Goal: Obtain resource: Download file/media

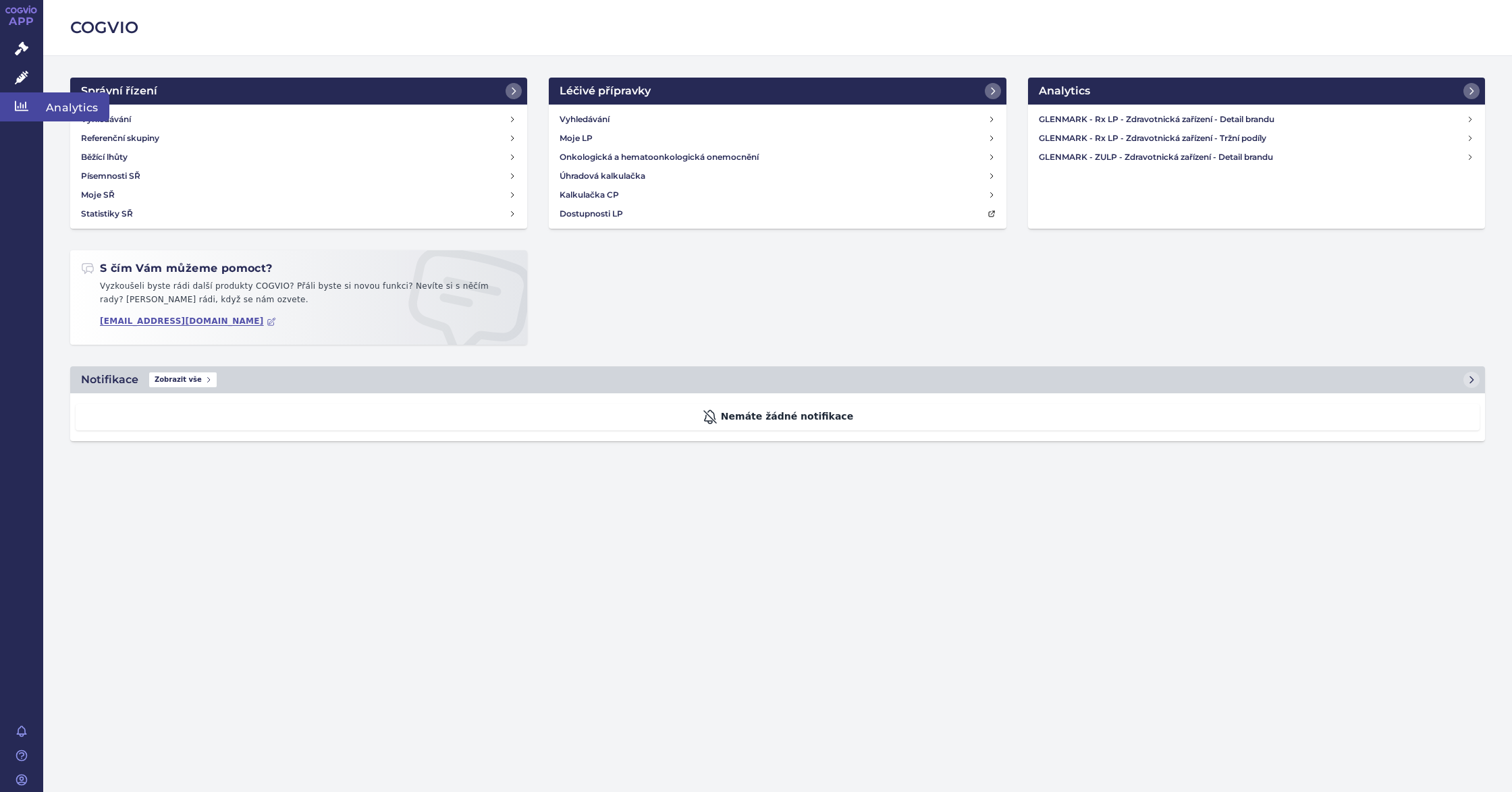
click at [27, 113] on link "Analytics" at bounding box center [21, 107] width 43 height 29
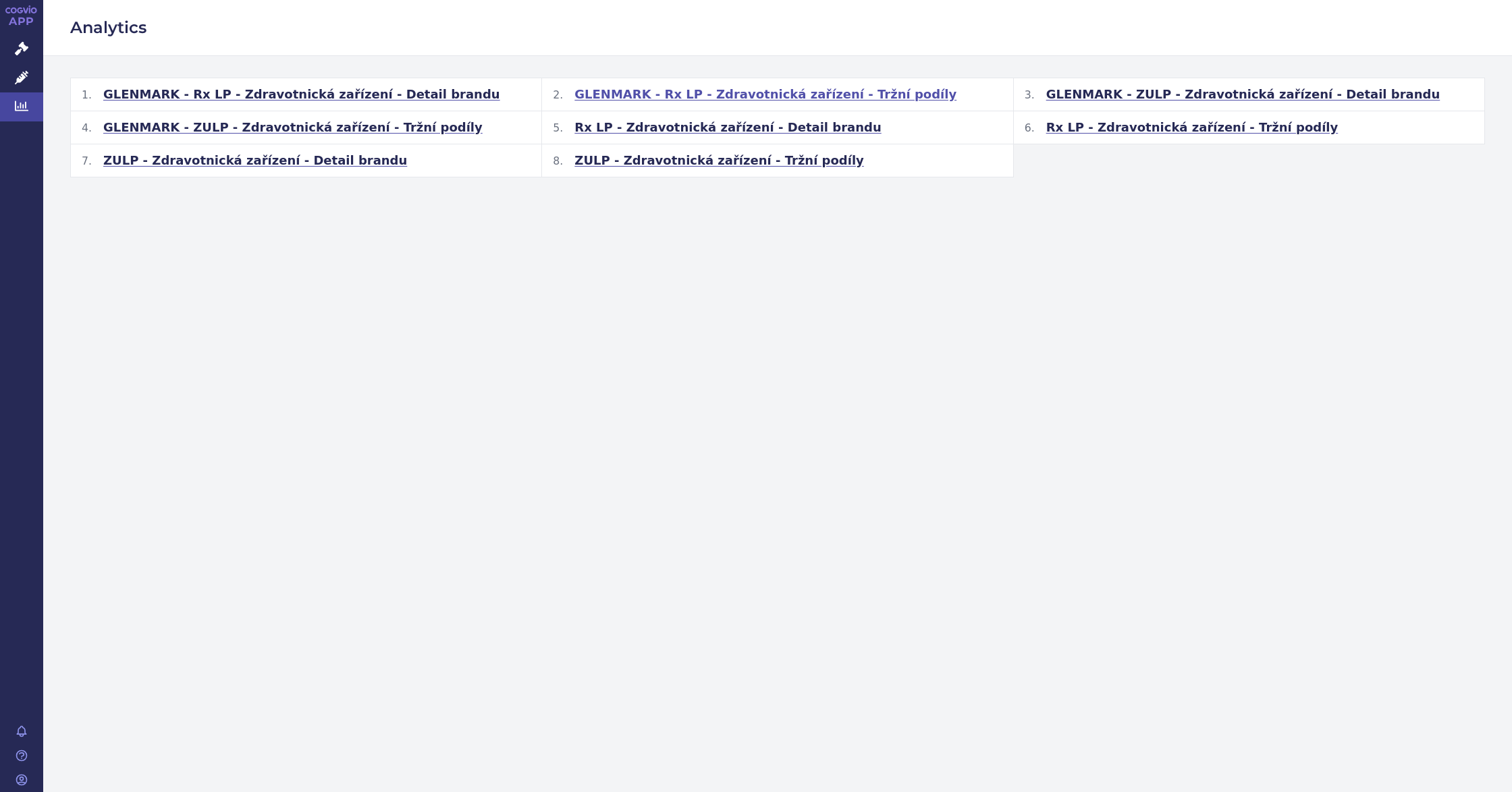
click at [791, 88] on span "GLENMARK - Rx LP - Zdravotnická zařízení - Tržní podíly" at bounding box center [765, 95] width 382 height 16
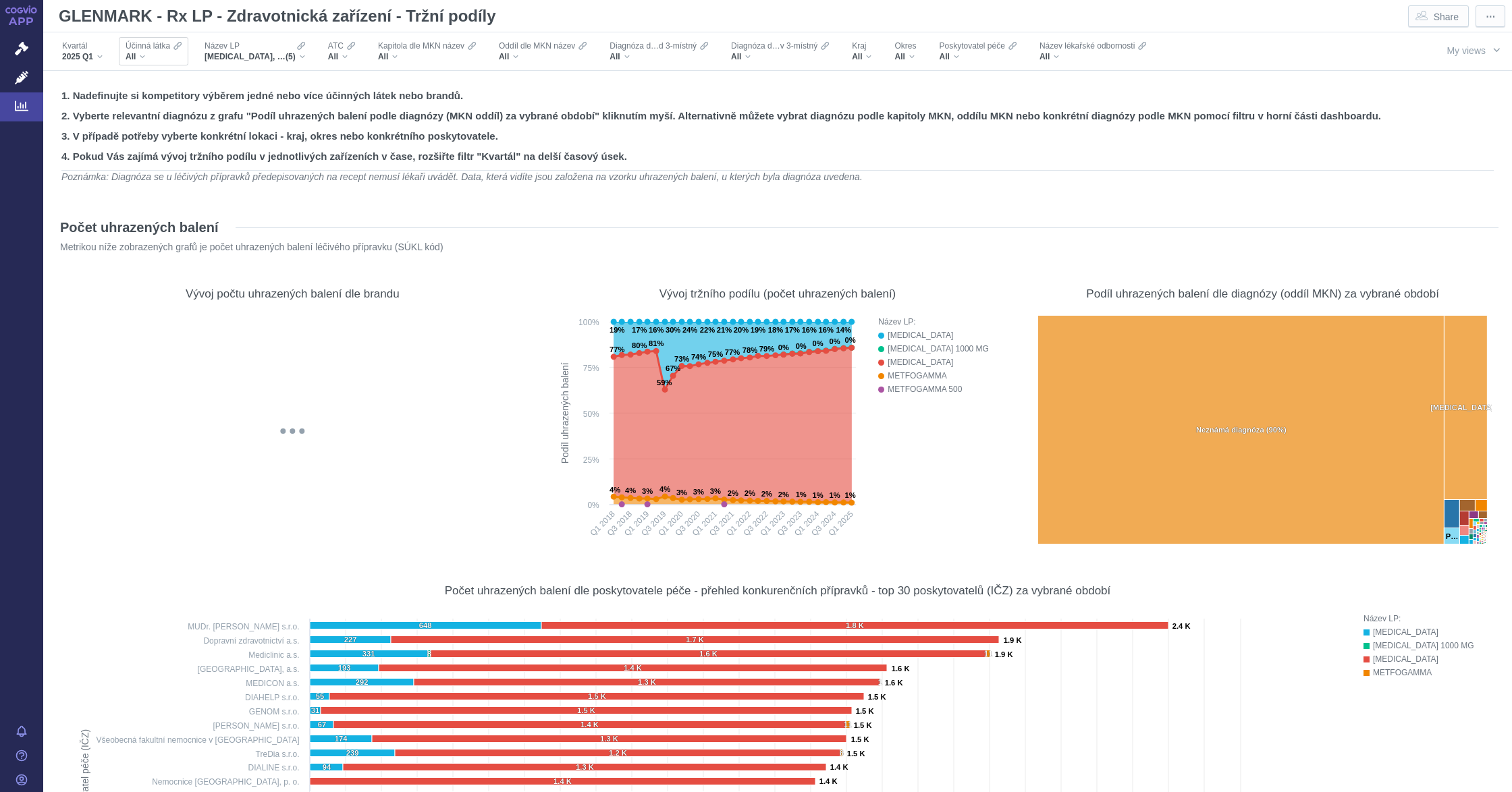
click at [143, 60] on div "All" at bounding box center [154, 56] width 56 height 11
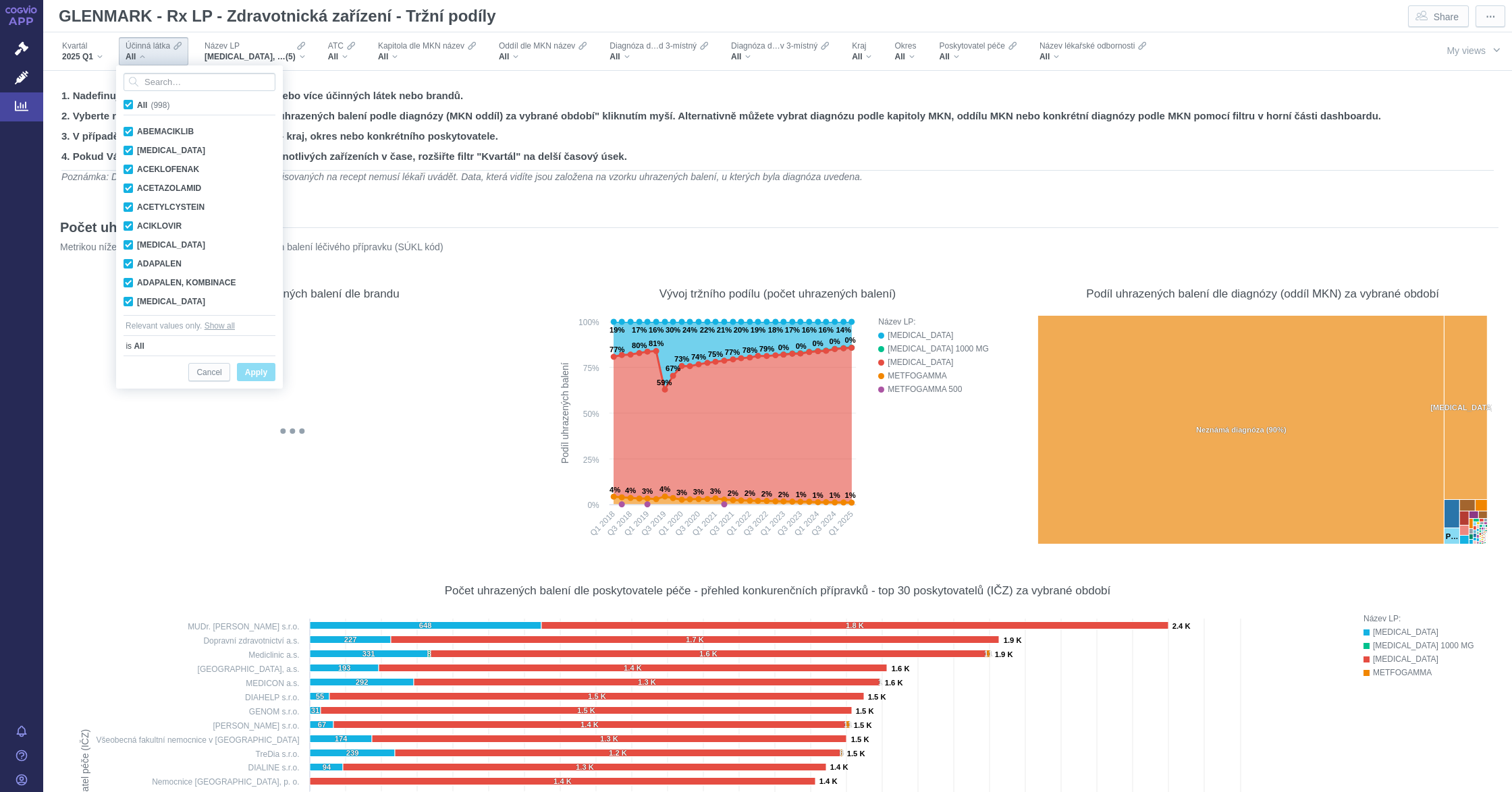
click at [137, 104] on span "All (998)" at bounding box center [153, 105] width 32 height 10
click at [137, 104] on input "All (998)" at bounding box center [141, 103] width 9 height 9
checkbox input "false"
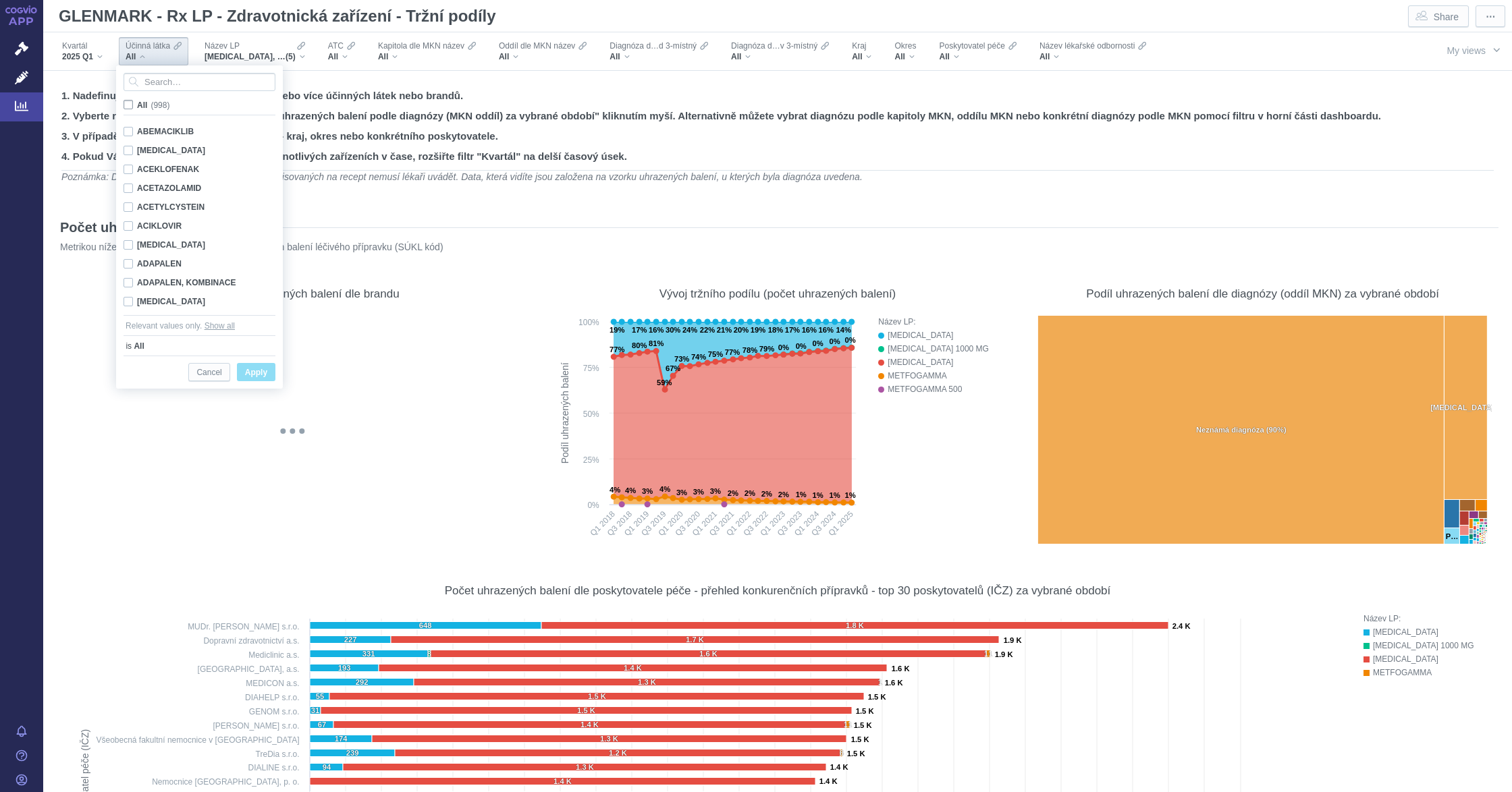
checkbox input "false"
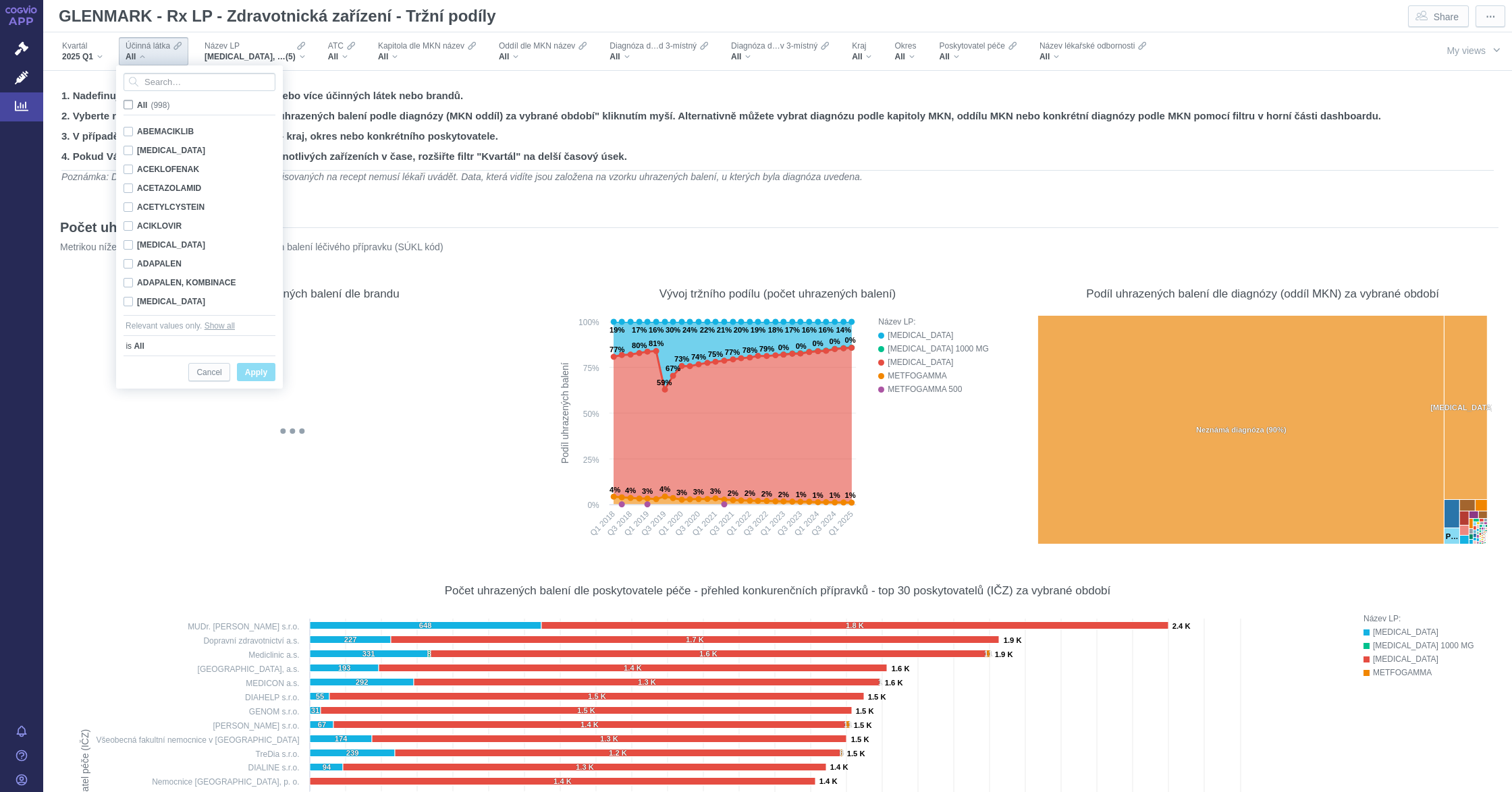
checkbox input "false"
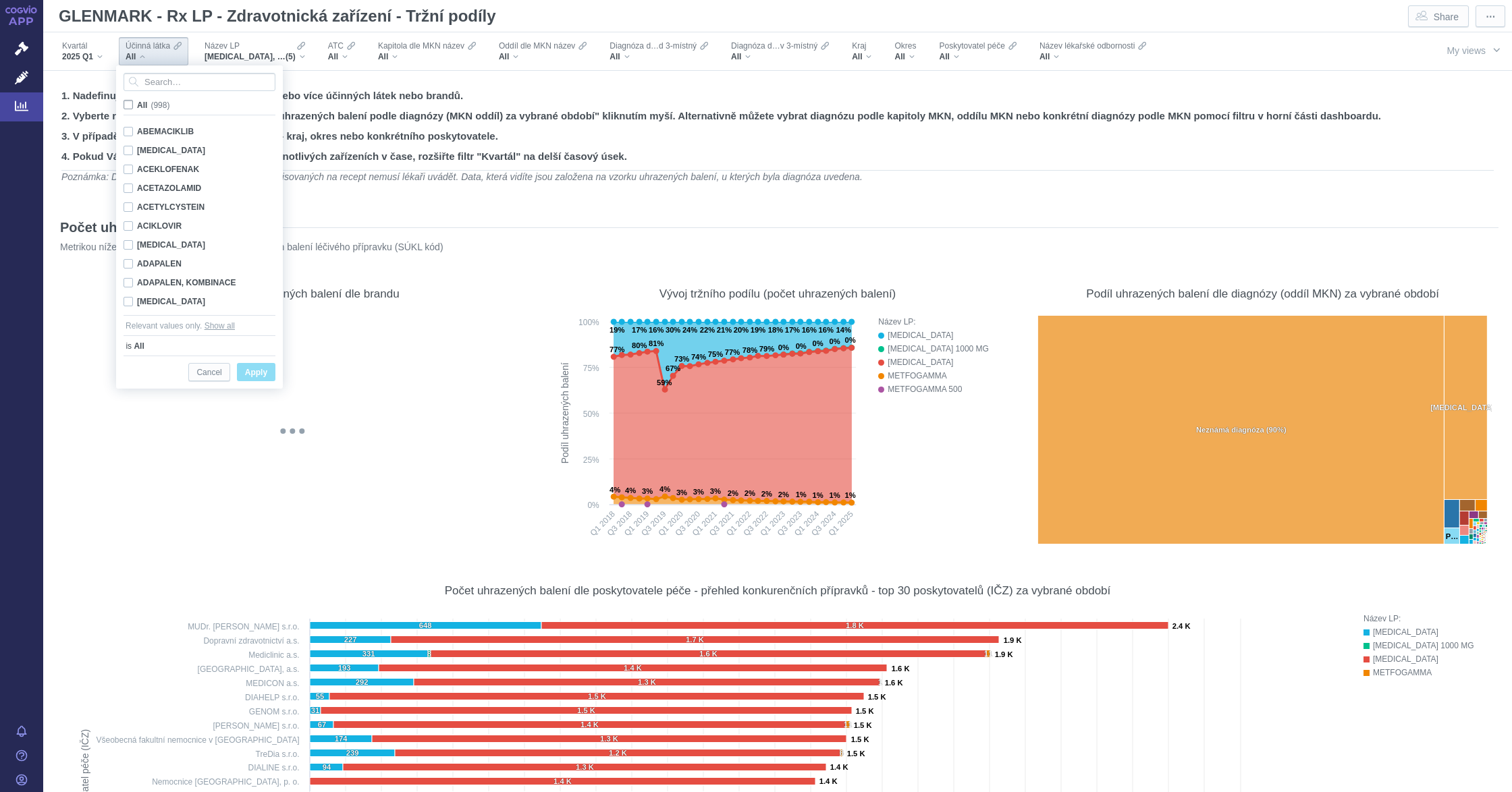
checkbox input "false"
click at [198, 84] on input "Search attribute values" at bounding box center [199, 82] width 152 height 18
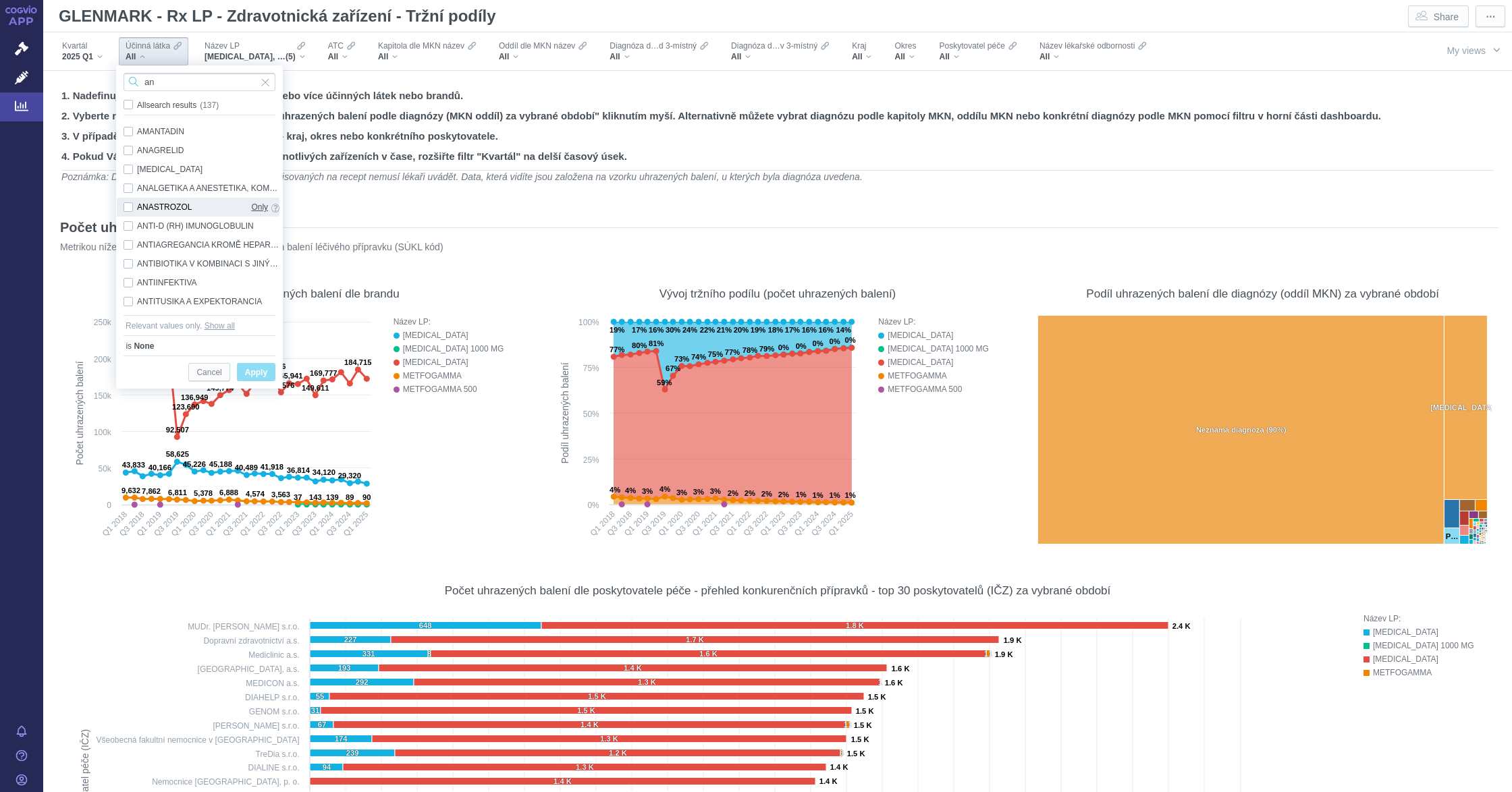
type input "an"
click at [263, 204] on span "Only" at bounding box center [259, 207] width 17 height 15
checkbox input "true"
click at [256, 376] on span "Apply" at bounding box center [255, 372] width 22 height 17
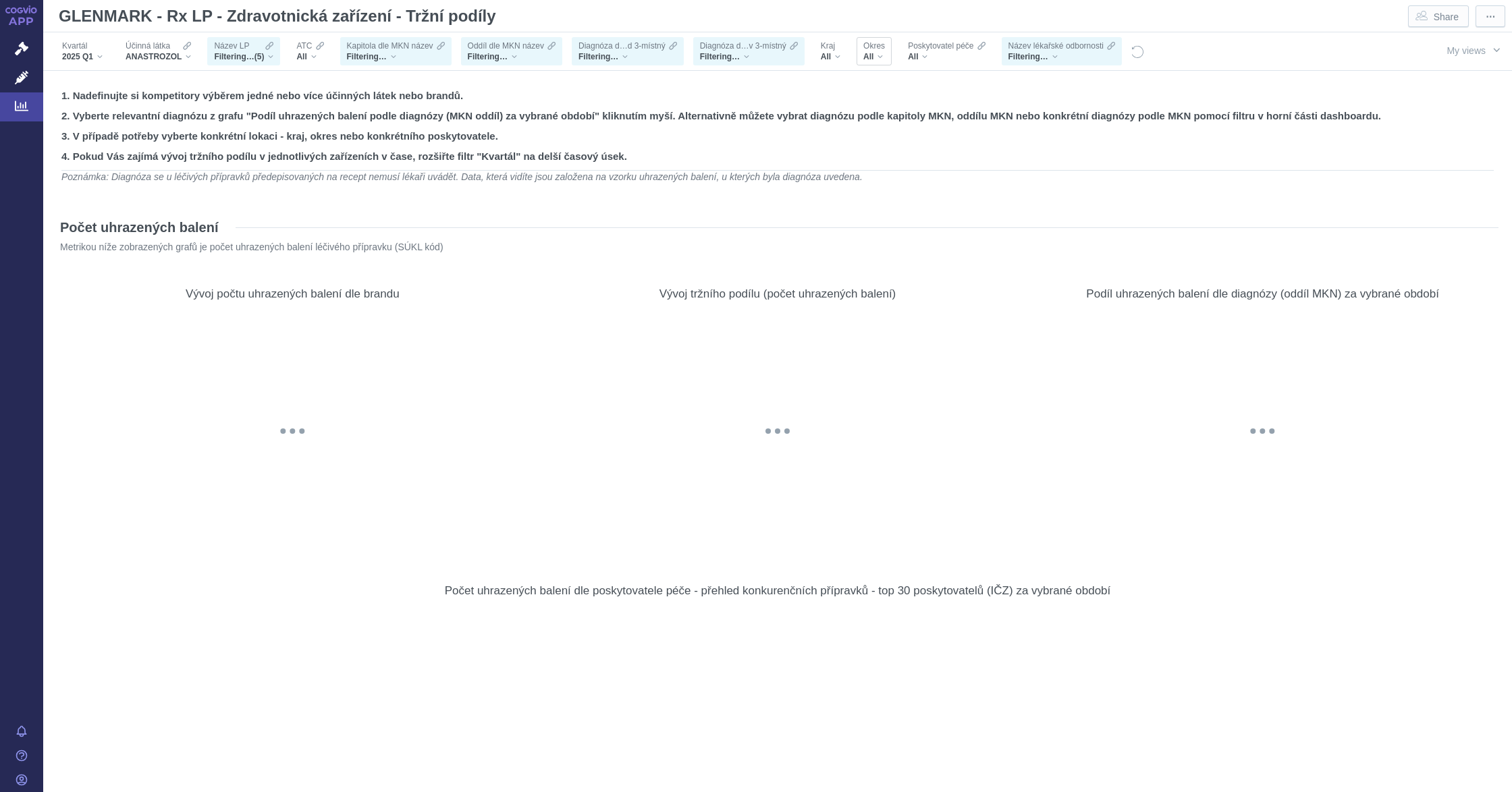
click at [881, 59] on div "All" at bounding box center [873, 56] width 21 height 11
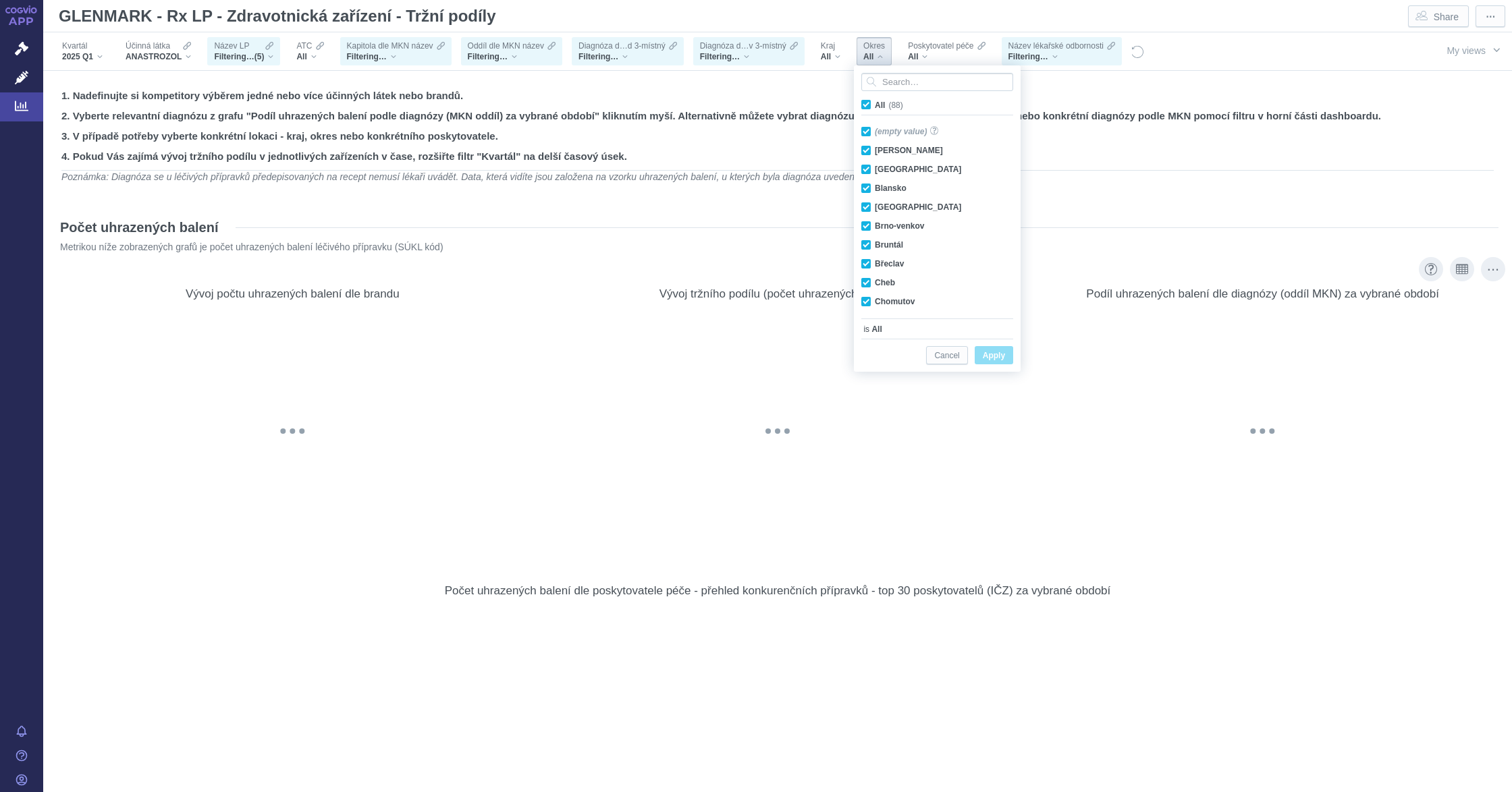
click at [1161, 441] on div "@keyframes GDC-pop { 0%, 80%, 100% { transform: scale(0); } 40% { transform: sc…" at bounding box center [1262, 431] width 458 height 232
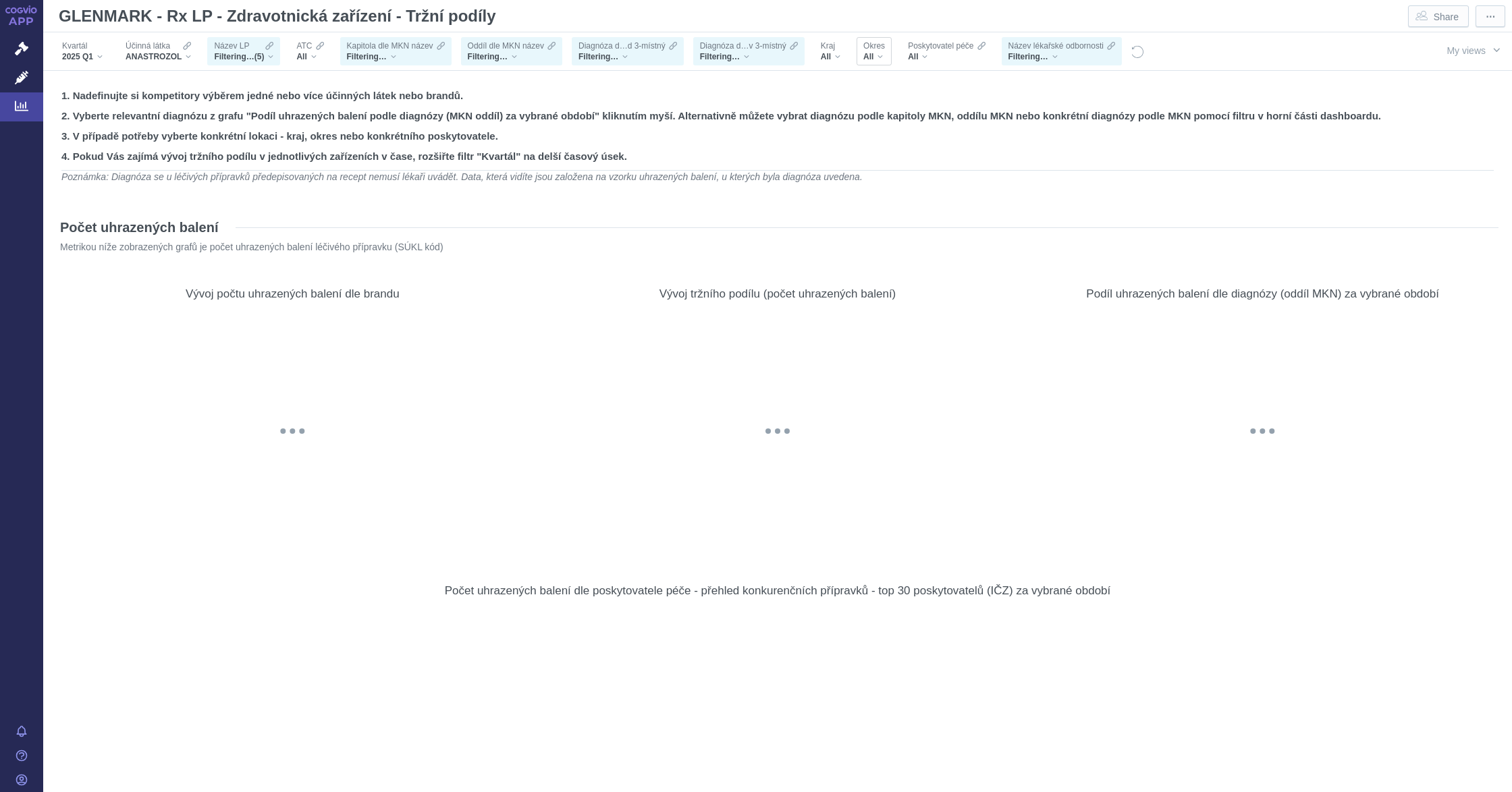
click at [875, 63] on div "Okres All" at bounding box center [873, 52] width 35 height 29
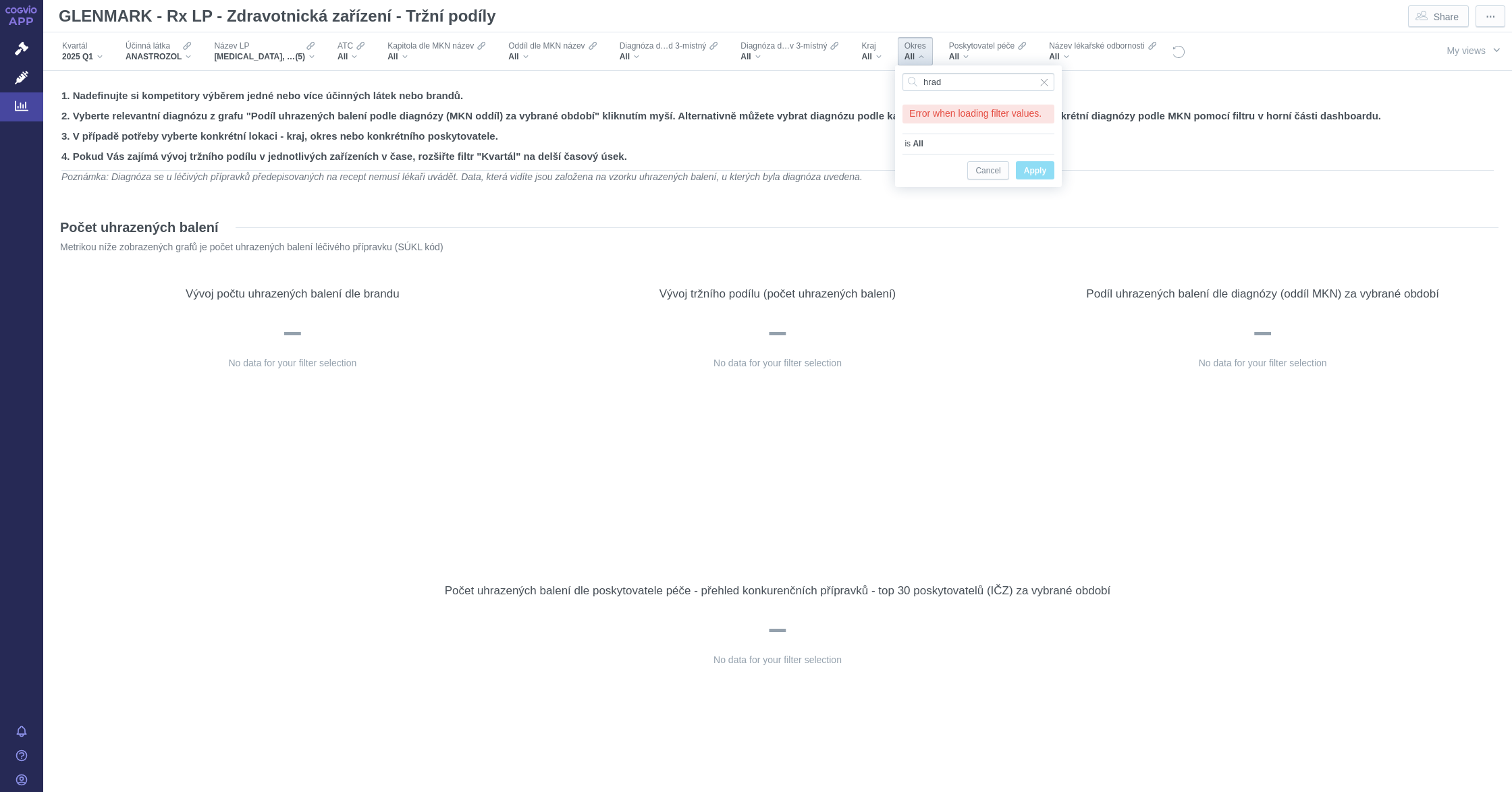
type input "hrad"
click at [329, 48] on div "ATC All" at bounding box center [354, 52] width 50 height 29
click at [313, 56] on div "[MEDICAL_DATA], [MEDICAL_DATA] 1000 MG, [MEDICAL_DATA], METFOGAMMA, METFOGAMMA …" at bounding box center [264, 56] width 101 height 11
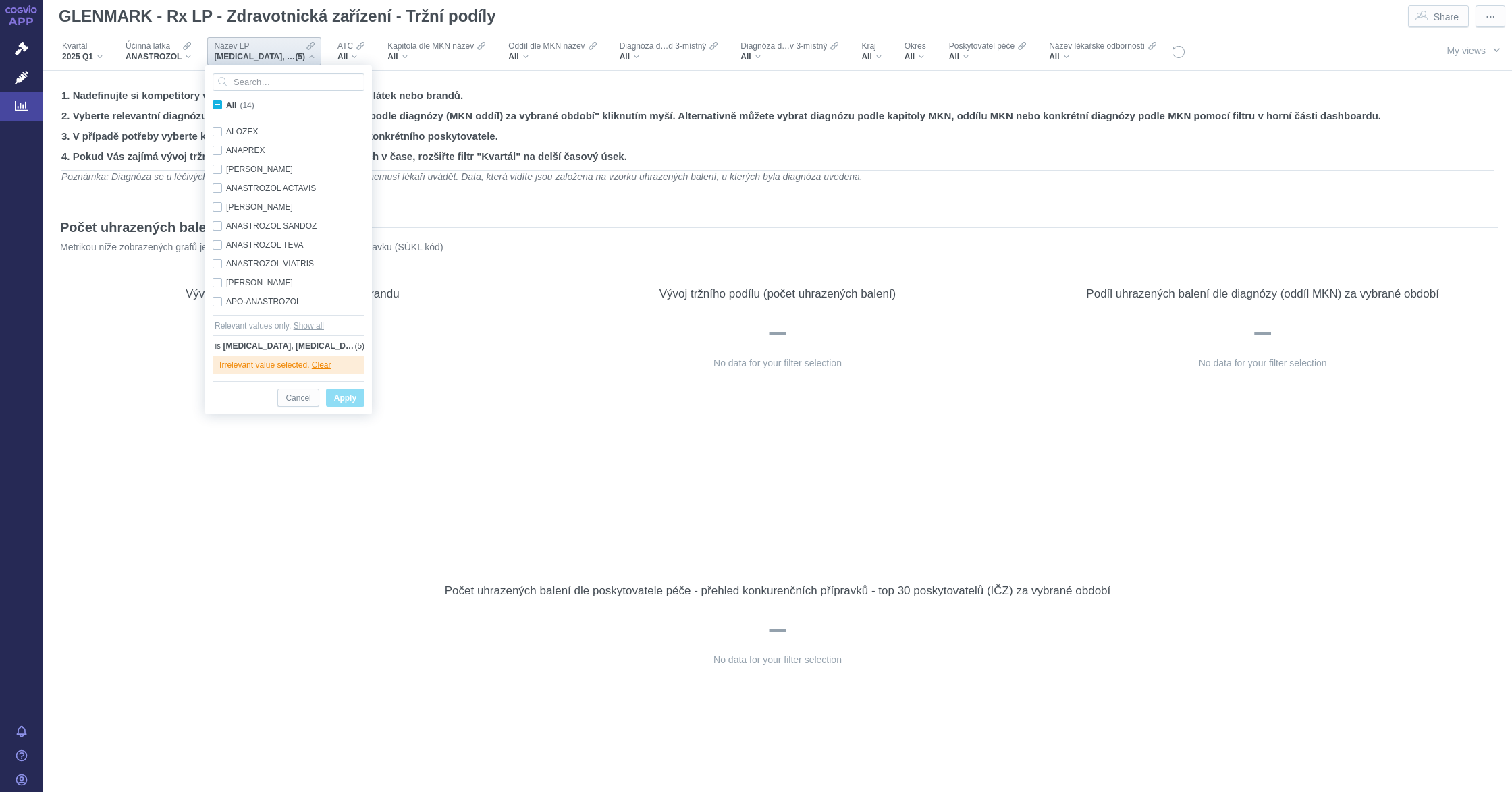
click at [225, 105] on label "All (14)" at bounding box center [236, 104] width 51 height 13
click at [226, 105] on input "All (14)" at bounding box center [230, 103] width 9 height 9
checkbox input "true"
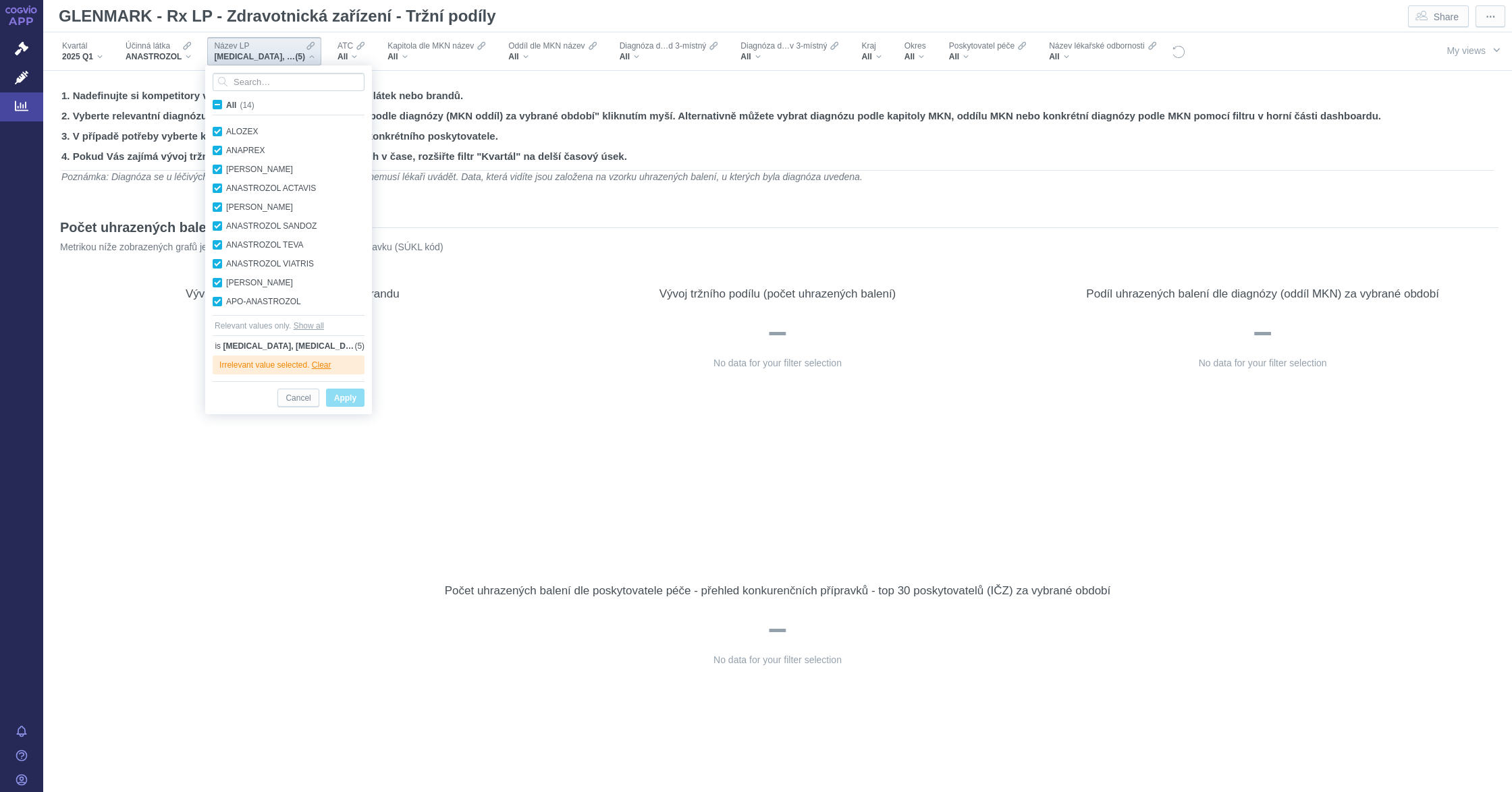
checkbox input "true"
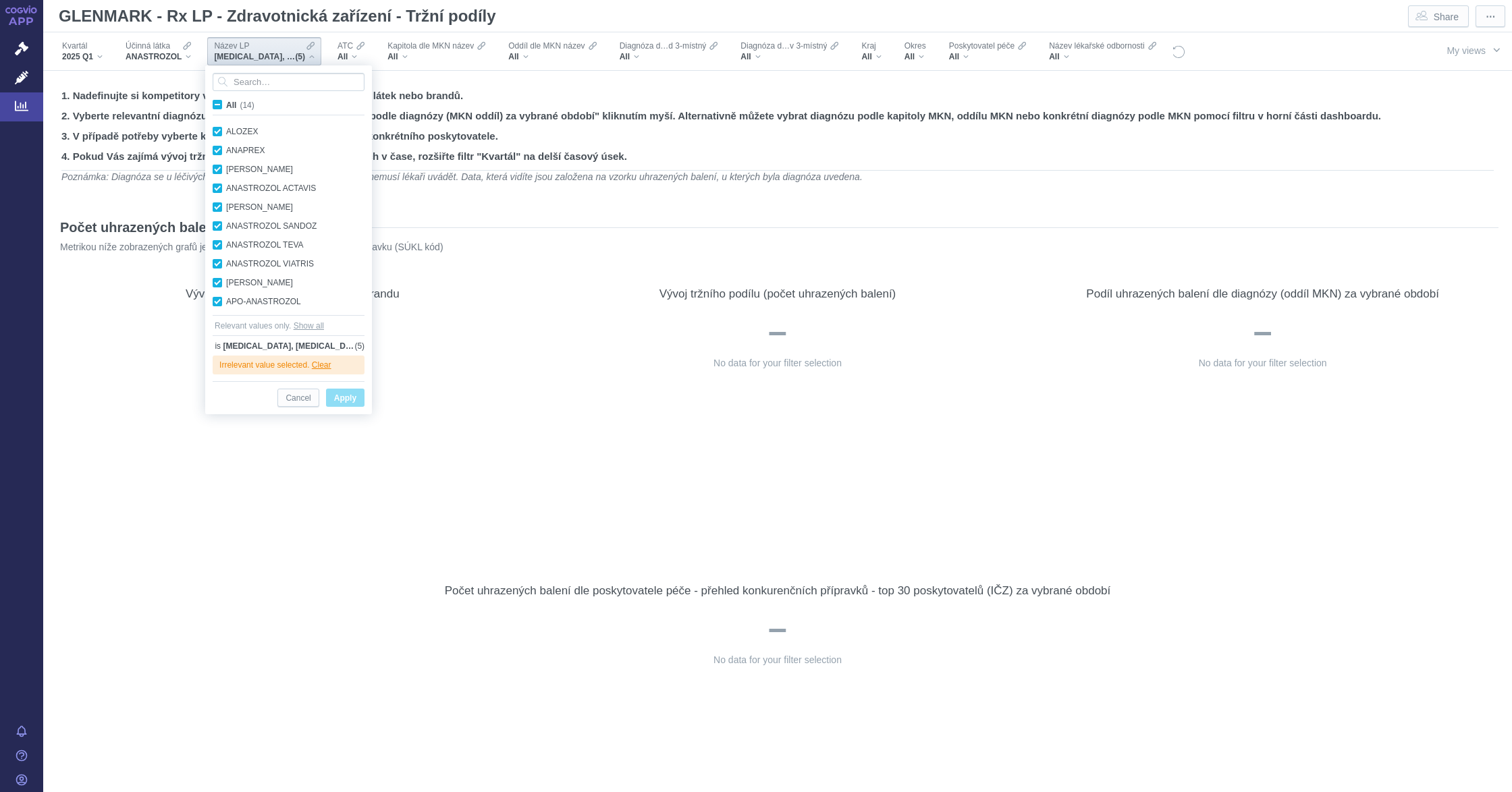
checkbox input "true"
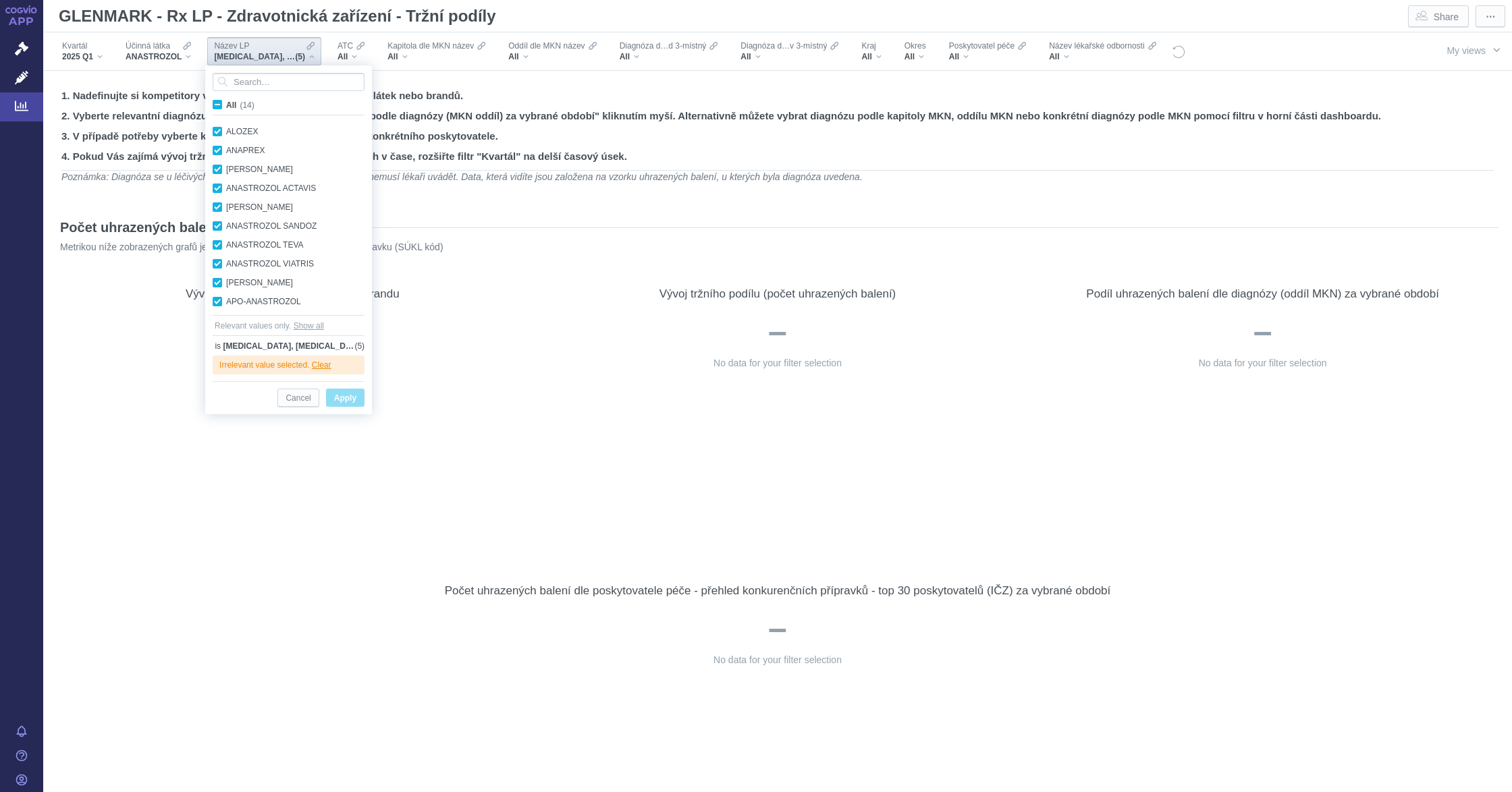
checkbox input "true"
drag, startPoint x: 355, startPoint y: 402, endPoint x: 962, endPoint y: 95, distance: 680.2
click at [357, 402] on button "Apply" at bounding box center [345, 397] width 38 height 18
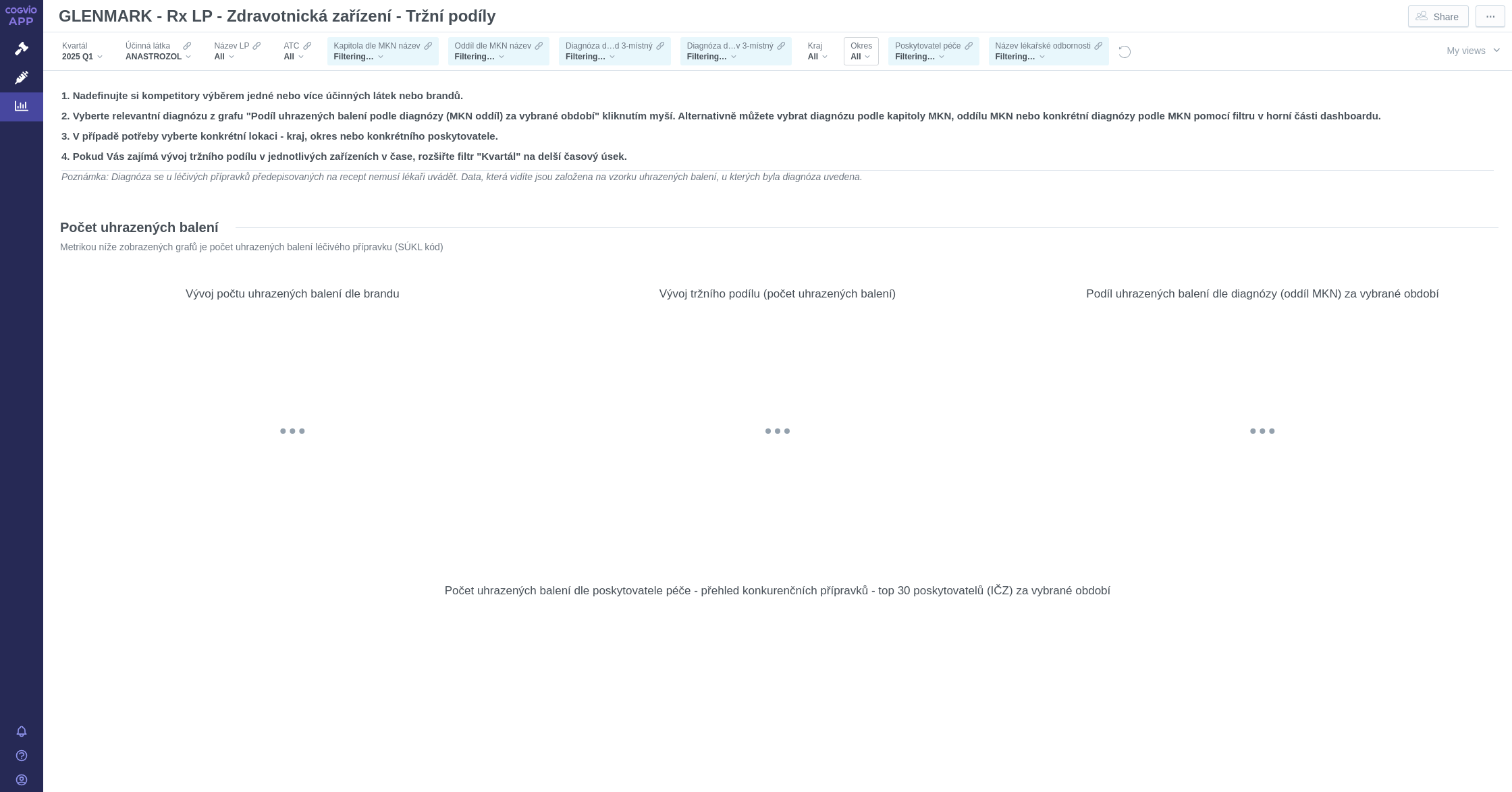
click at [866, 63] on div "Okres All" at bounding box center [860, 52] width 35 height 29
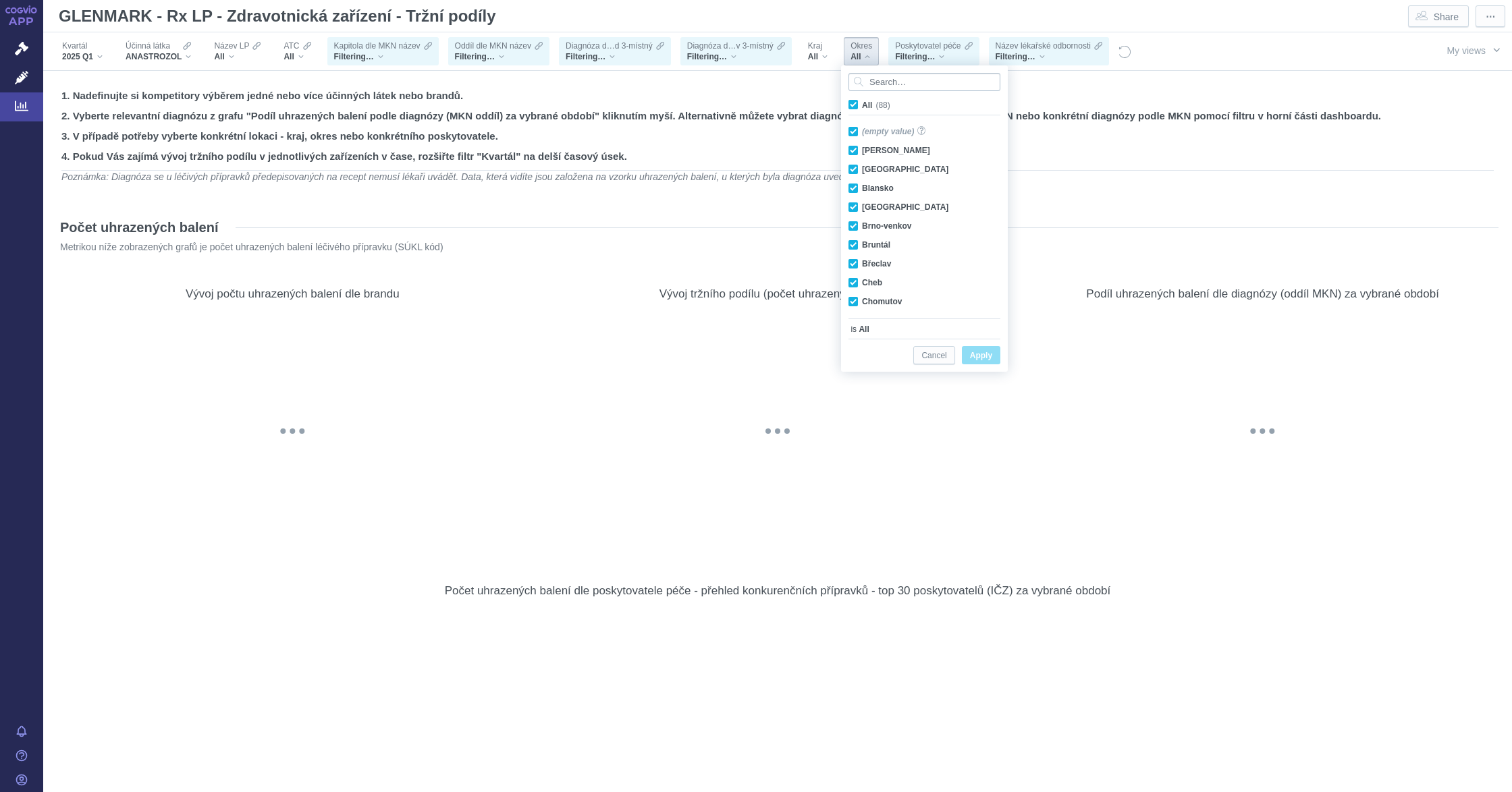
click at [873, 81] on input "Search attribute values" at bounding box center [924, 82] width 152 height 18
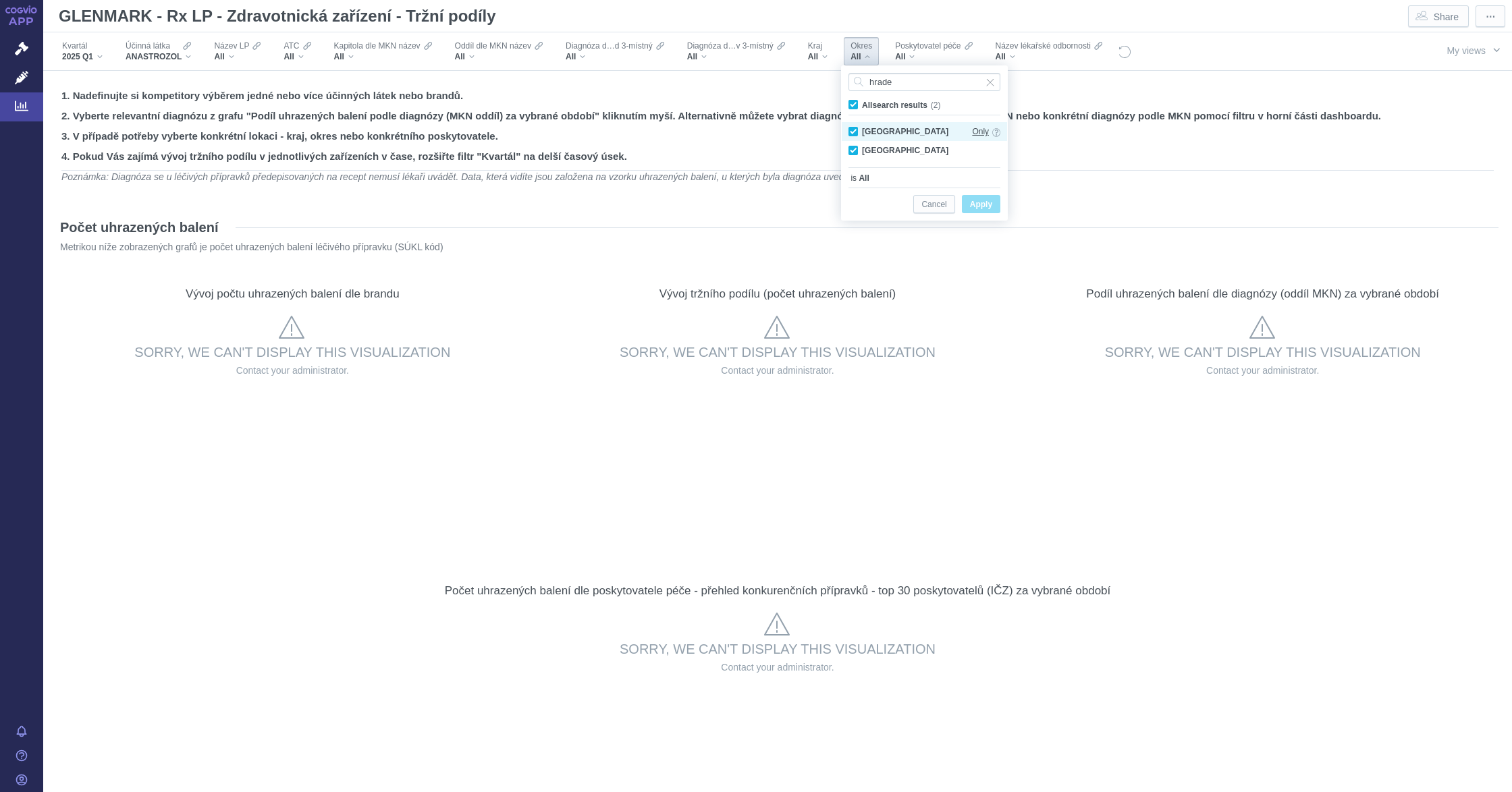
type input "hrade"
click at [986, 134] on span "Only" at bounding box center [980, 131] width 17 height 15
checkbox input "false"
click at [1000, 201] on div "hrade All search results (2) [GEOGRAPHIC_DATA] Only [GEOGRAPHIC_DATA] Only is […" at bounding box center [923, 143] width 165 height 154
click at [996, 208] on button "Apply" at bounding box center [981, 204] width 38 height 18
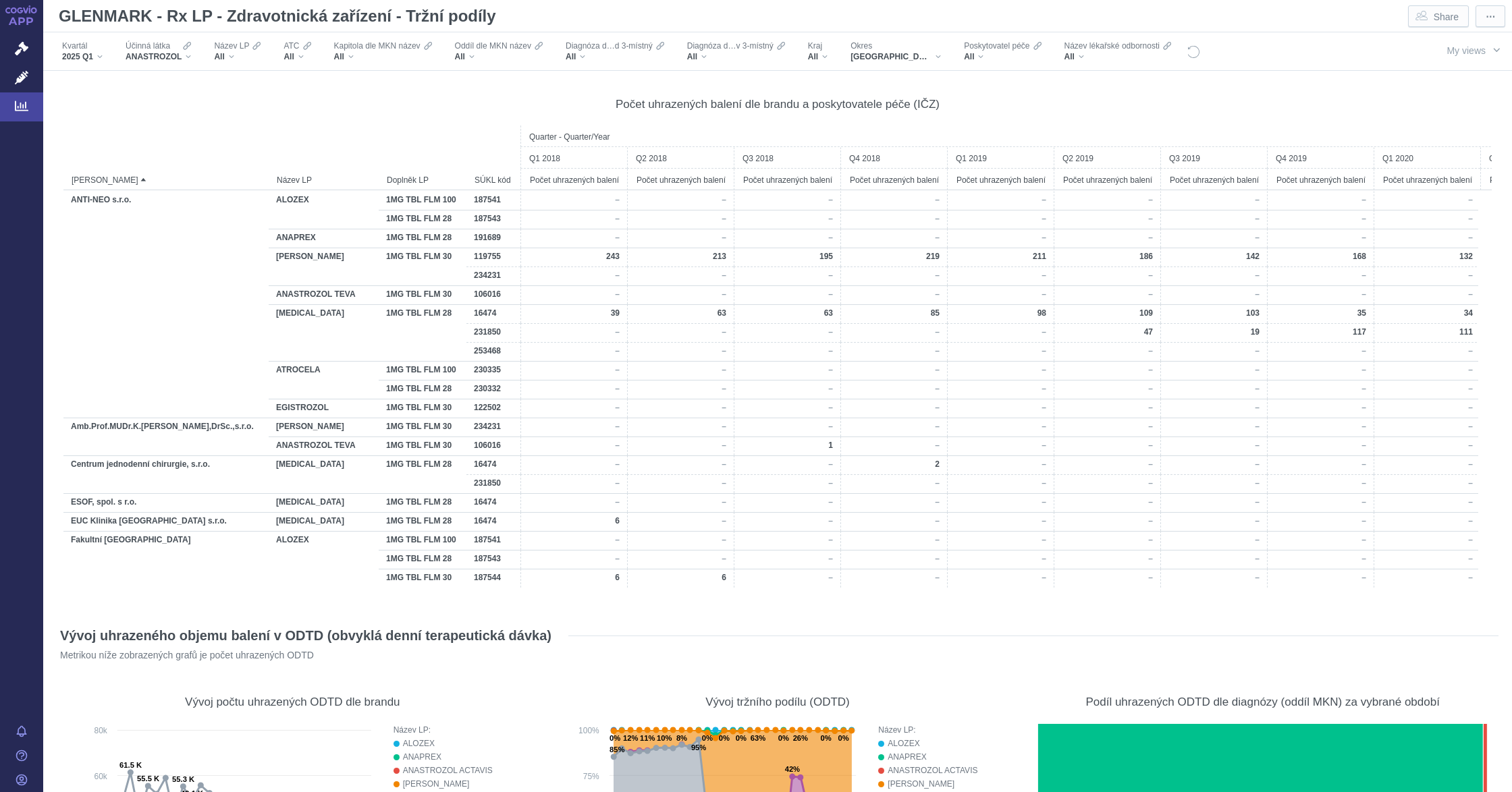
scroll to position [1331, 0]
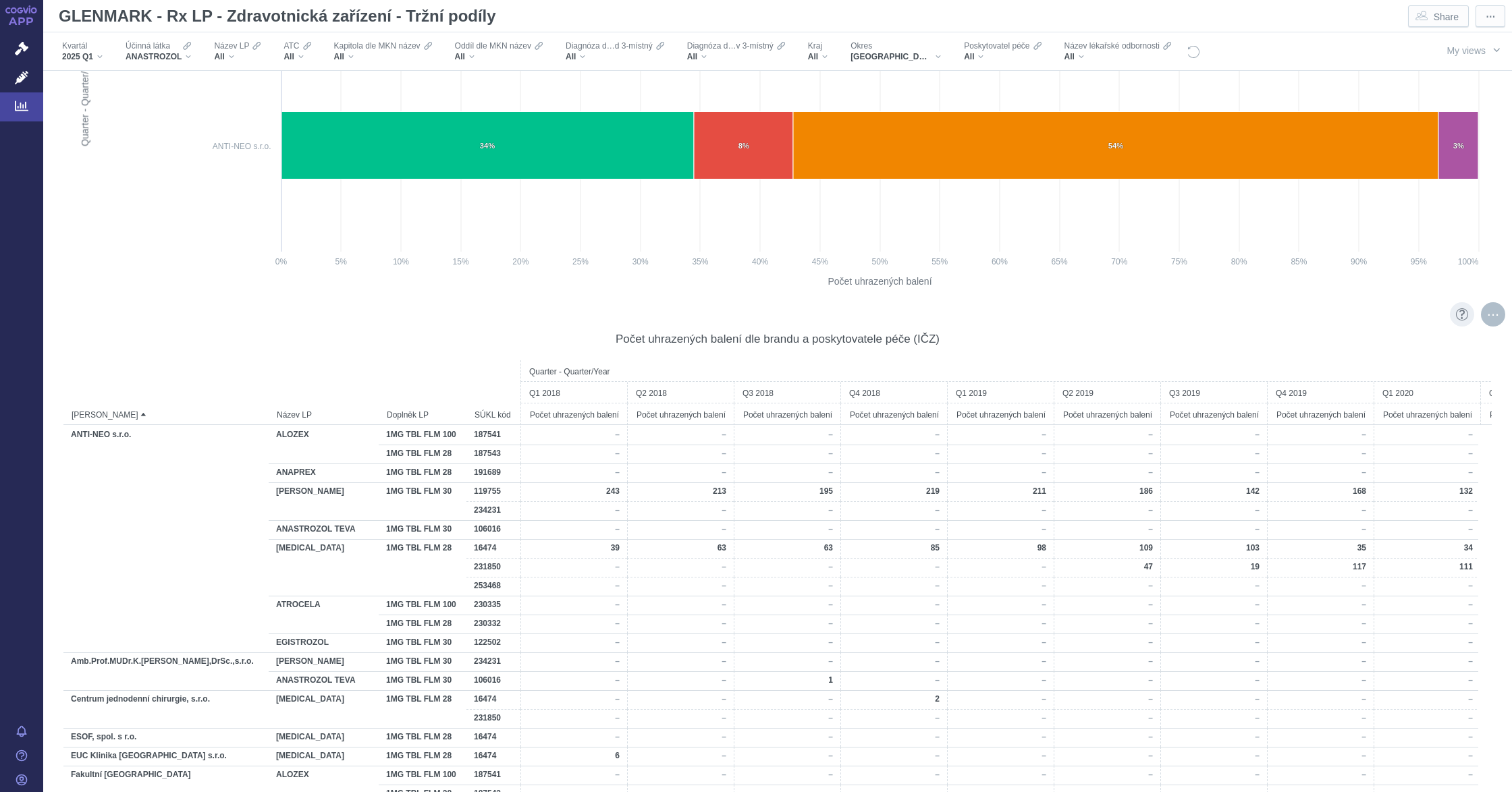
click at [1481, 321] on div "More actions" at bounding box center [1492, 314] width 24 height 24
click at [1349, 346] on span "Export" at bounding box center [1371, 343] width 147 height 13
click at [1356, 421] on span "Formatted (.xlsx)" at bounding box center [1371, 419] width 147 height 13
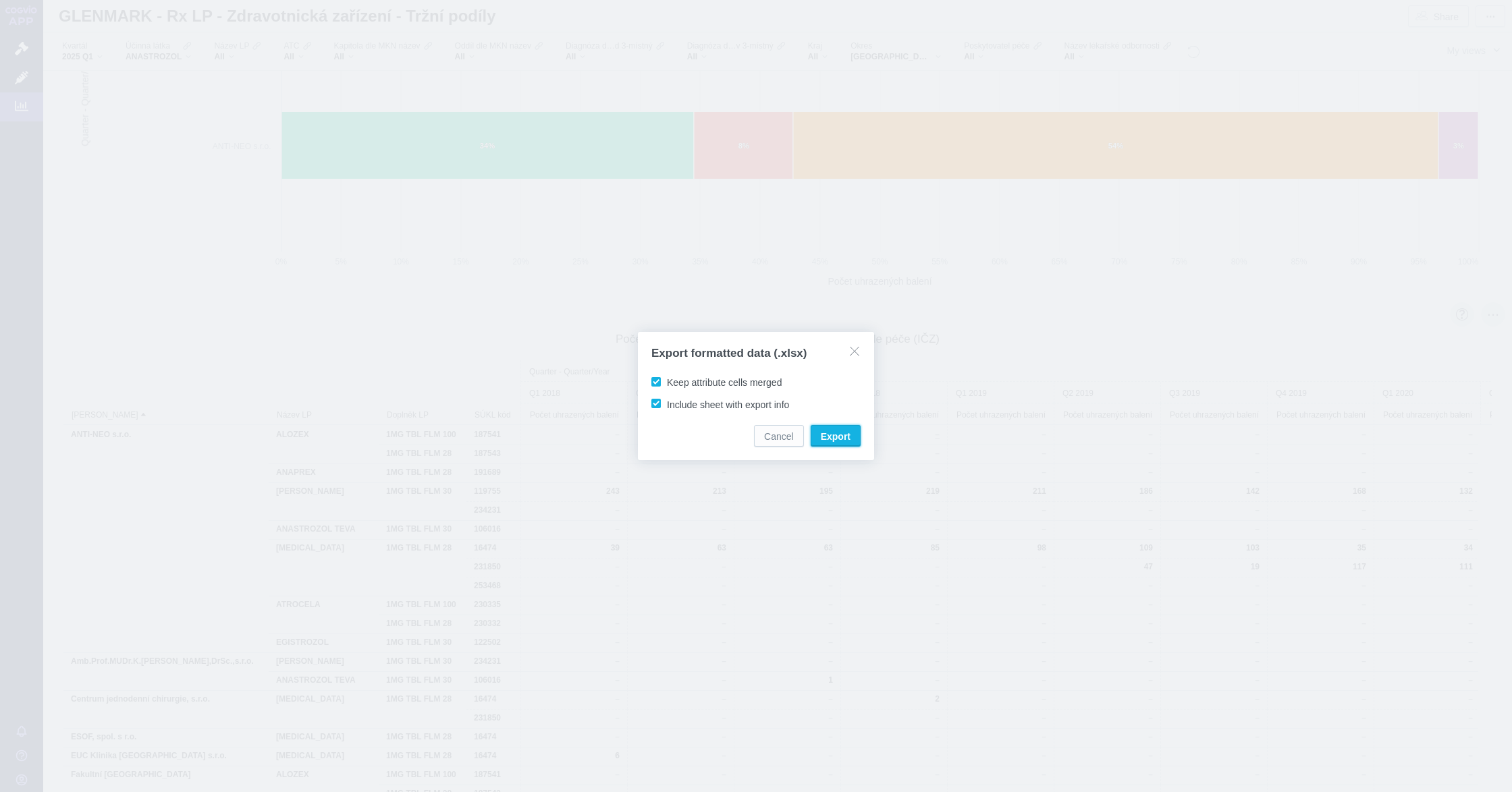
click at [850, 441] on button "Export" at bounding box center [835, 436] width 50 height 21
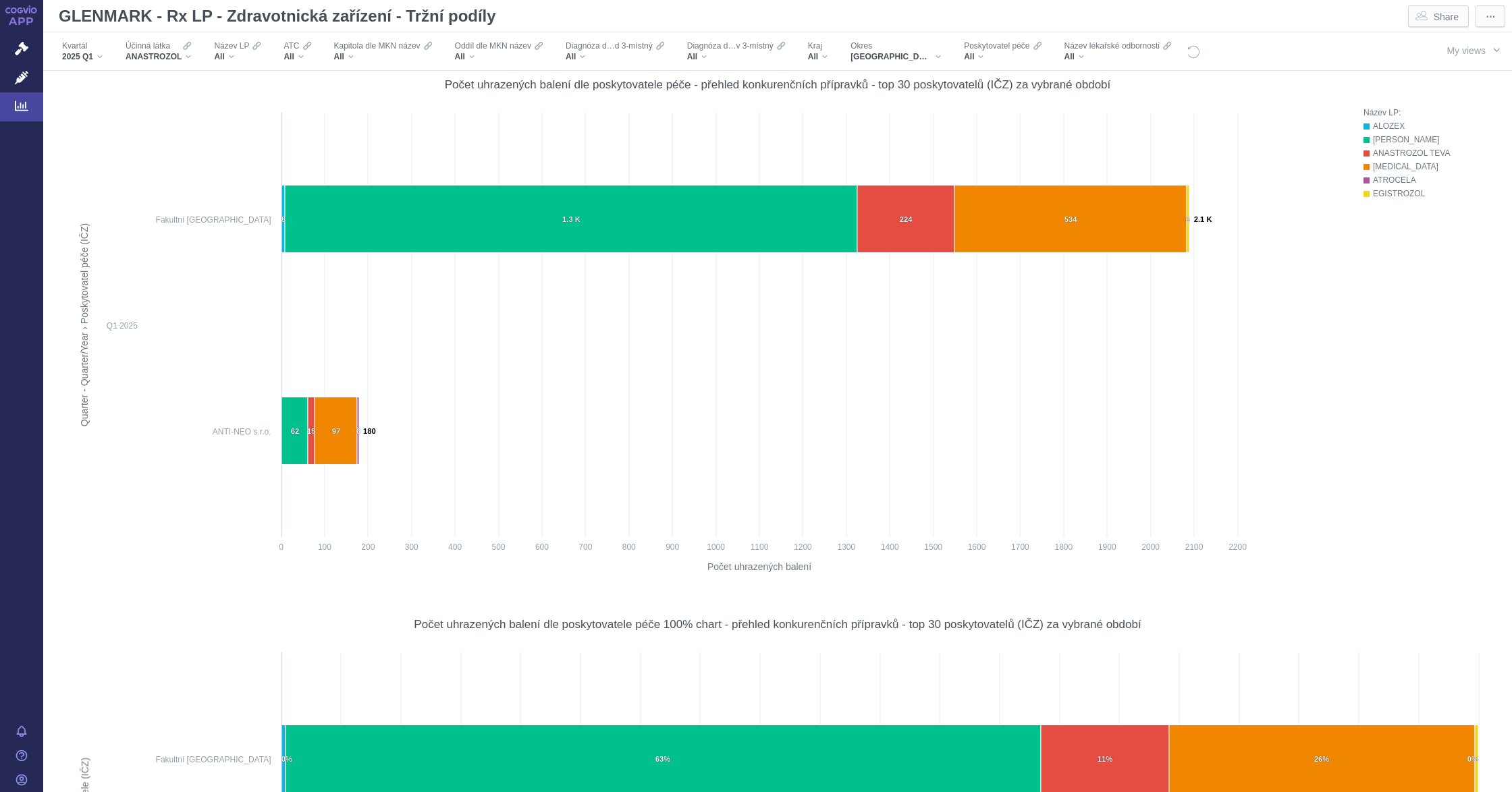
scroll to position [319, 0]
